Goal: Task Accomplishment & Management: Complete application form

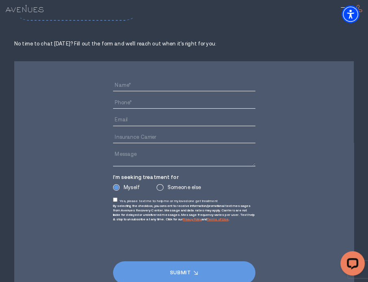
scroll to position [5283, 0]
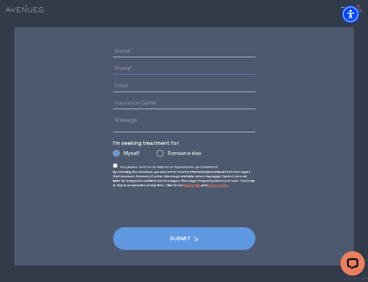
click at [139, 63] on input "Phone*" at bounding box center [184, 69] width 142 height 12
type input "9497557782"
type input "[PERSON_NAME]"
type input "[EMAIL_ADDRESS][DOMAIN_NAME]"
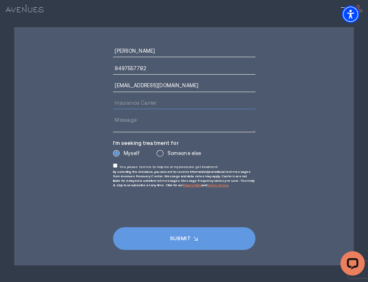
click at [188, 97] on input "Insurance Carrier" at bounding box center [184, 103] width 142 height 12
click at [159, 115] on textarea "Message" at bounding box center [184, 124] width 142 height 18
paste textarea "Lo Ipsumdo Sitametc Adipis Elit, S doei tempori utl etd mag aliq 64 enimad min …"
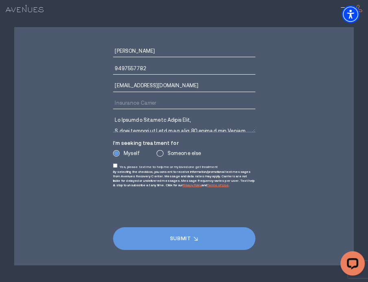
scroll to position [237, 0]
type textarea "Lo Ipsumdo Sitametc Adipis Elit, S doei tempori utl etd mag aliq 64 enimad min …"
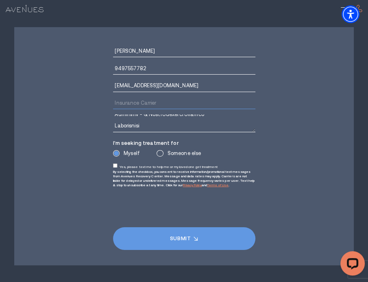
click at [150, 97] on input "Insurance Carrier" at bounding box center [184, 103] width 142 height 12
type input "yes"
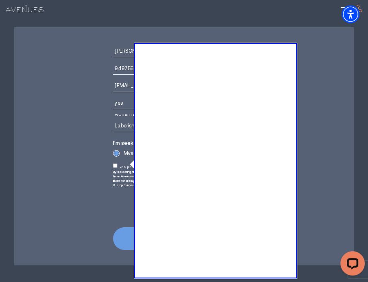
type textarea "03AFcWeA6Xv1s7XNmFZcKr_x6w1oeCwMzc9ptEzeQoOd7a0KzyMX-iUbUeFqc5f1SDuD36GNlUzaraH…"
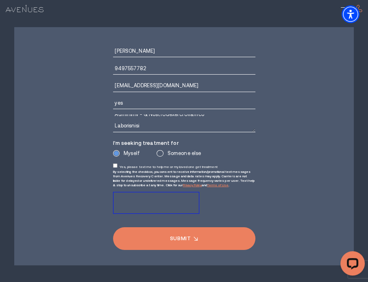
click at [185, 228] on input "Submit" at bounding box center [184, 239] width 142 height 23
